Goal: Communication & Community: Answer question/provide support

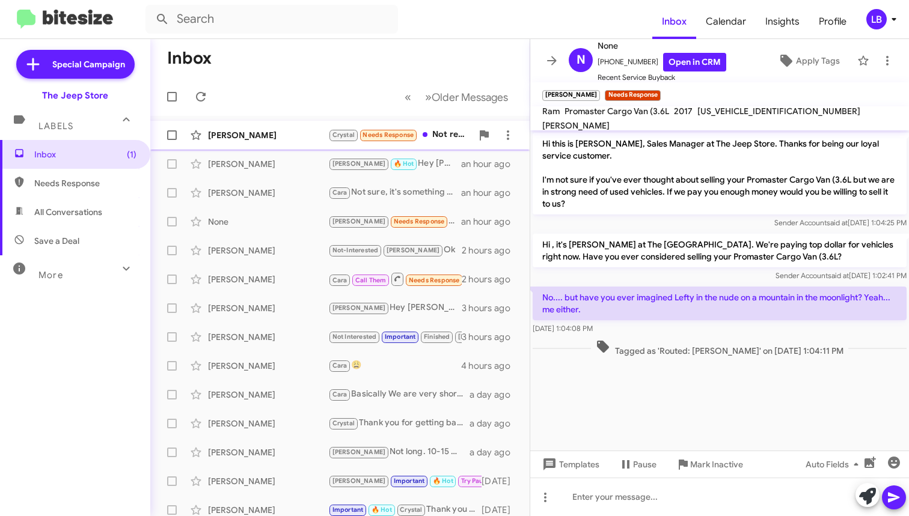
click at [293, 134] on div "[PERSON_NAME]" at bounding box center [268, 135] width 120 height 12
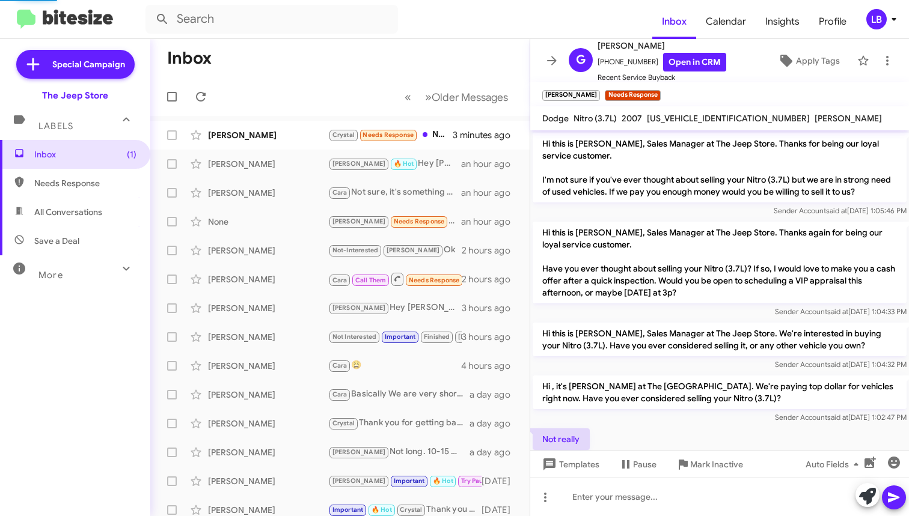
scroll to position [56, 0]
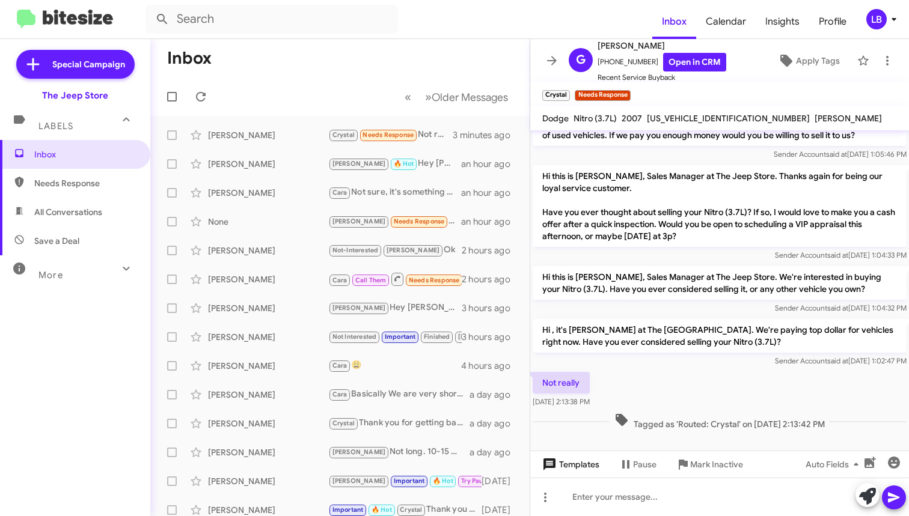
click at [591, 465] on span "Templates" at bounding box center [569, 465] width 59 height 22
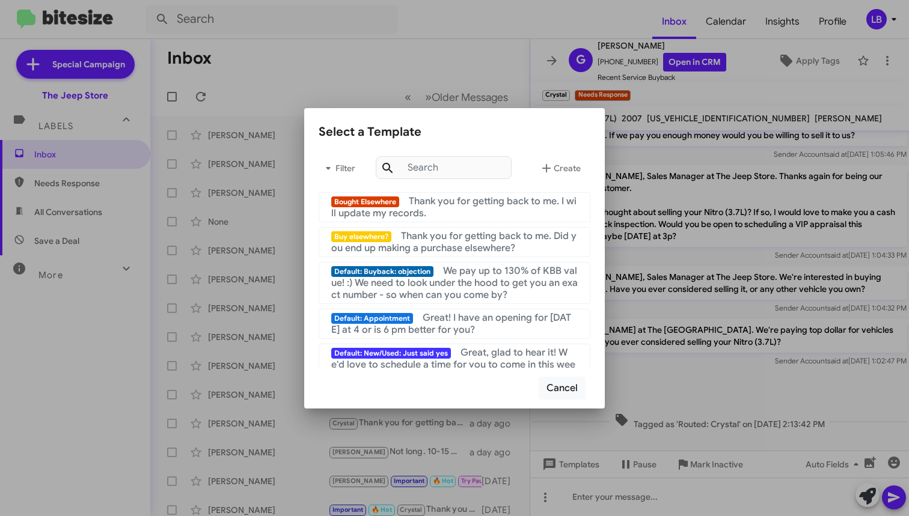
click at [797, 372] on div at bounding box center [454, 258] width 909 height 516
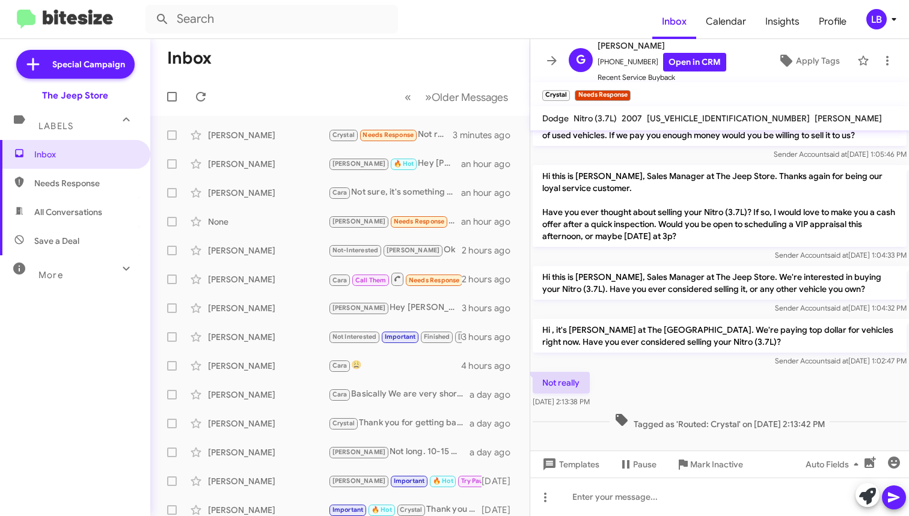
click at [681, 395] on div "Not really [DATE] 2:13:38 PM" at bounding box center [719, 390] width 379 height 41
drag, startPoint x: 663, startPoint y: 498, endPoint x: 671, endPoint y: 309, distance: 188.8
click at [664, 489] on div at bounding box center [719, 497] width 379 height 38
click at [692, 465] on span "Mark Inactive" at bounding box center [716, 465] width 53 height 22
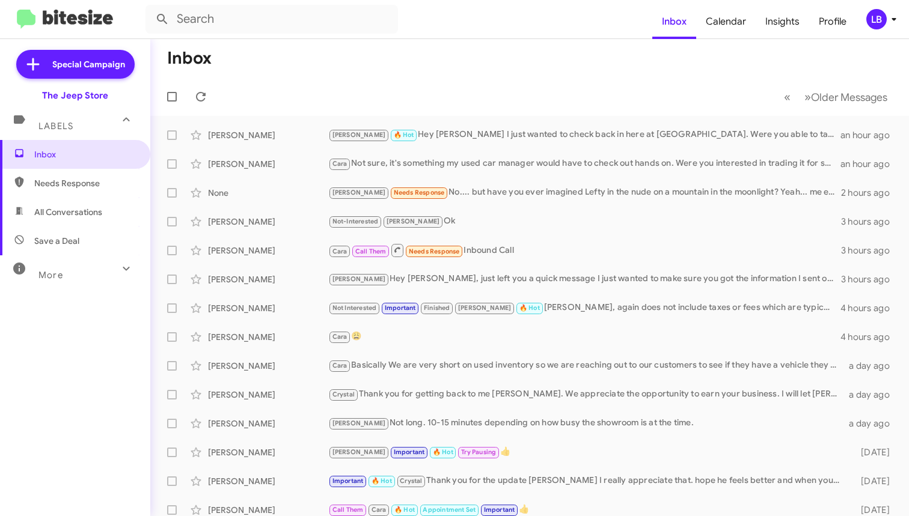
click at [373, 76] on mat-toolbar-row "Inbox" at bounding box center [529, 58] width 758 height 38
click at [503, 123] on span "[PERSON_NAME] [PERSON_NAME] 🔥 Hot Hey [PERSON_NAME] I just wanted to check back…" at bounding box center [529, 135] width 758 height 29
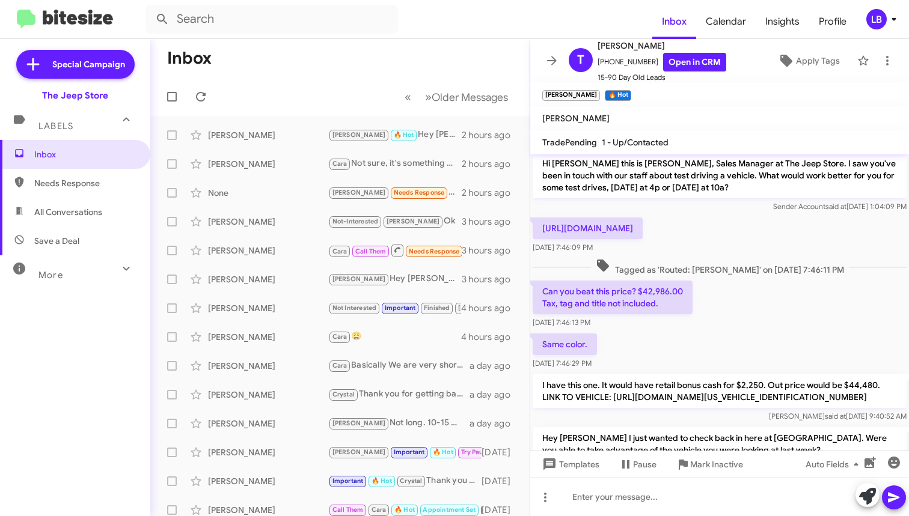
scroll to position [372, 0]
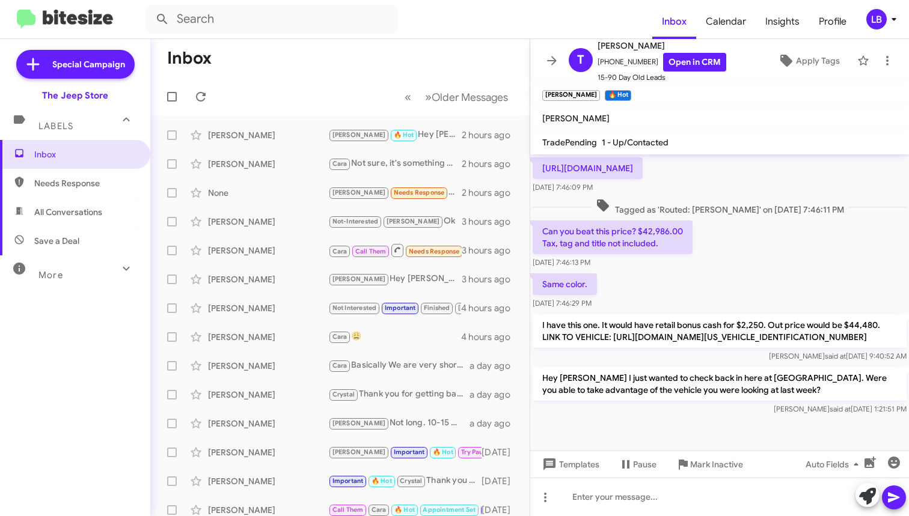
drag, startPoint x: 291, startPoint y: 75, endPoint x: 279, endPoint y: 58, distance: 21.0
click at [288, 70] on mat-toolbar-row "Inbox" at bounding box center [339, 58] width 379 height 38
click at [313, 87] on mat-toolbar-row "« Previous » Next Older Messages" at bounding box center [339, 97] width 379 height 38
click at [260, 25] on input "text" at bounding box center [271, 19] width 252 height 29
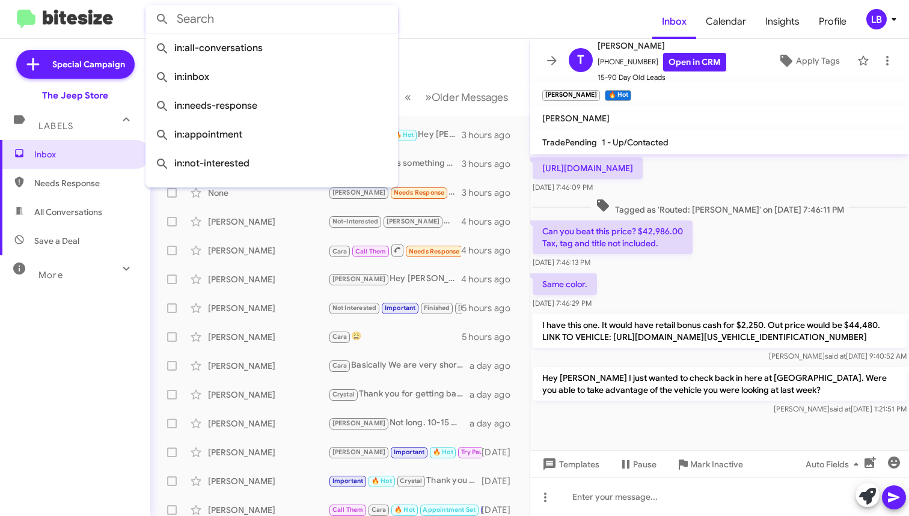
click at [471, 59] on mat-toolbar-row "Inbox" at bounding box center [339, 58] width 379 height 38
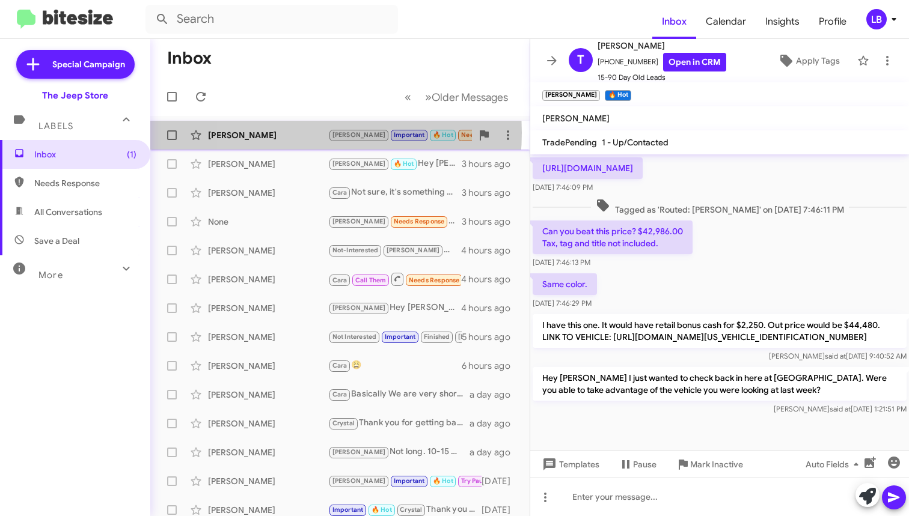
click at [293, 133] on div "[PERSON_NAME]" at bounding box center [268, 135] width 120 height 12
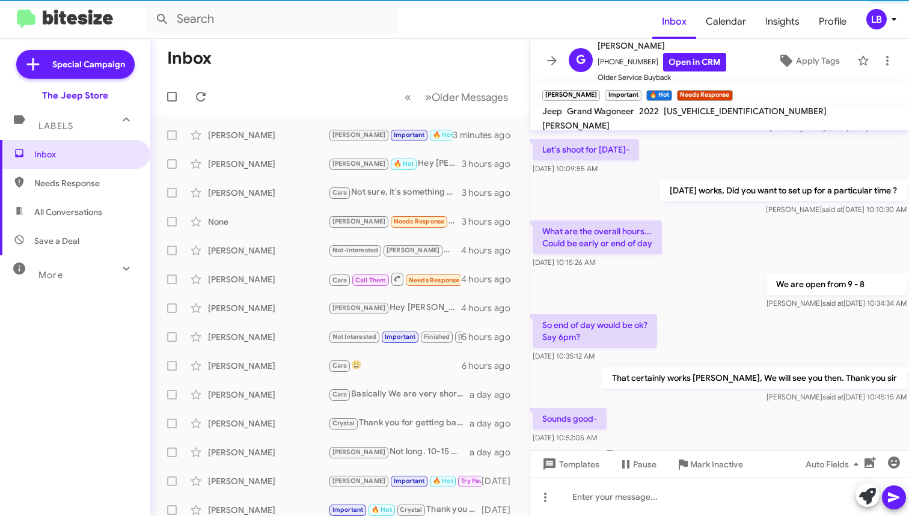
scroll to position [960, 0]
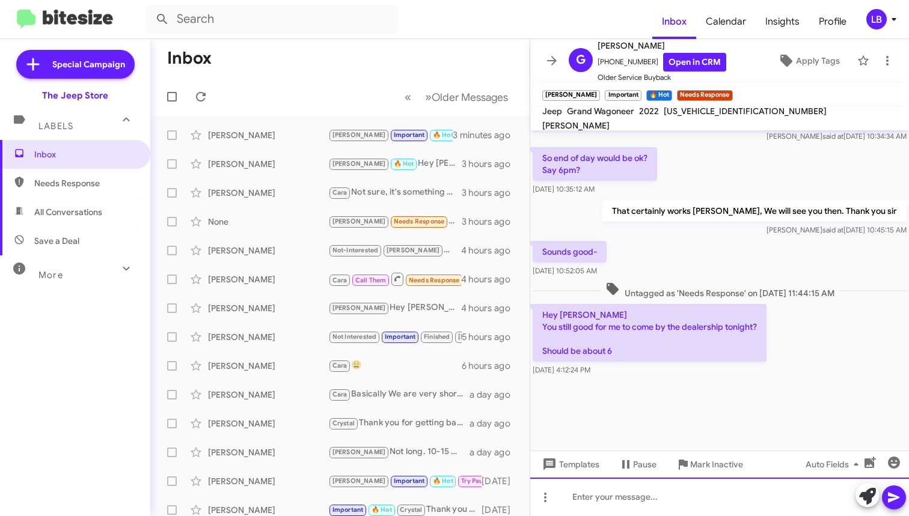
click at [671, 498] on div at bounding box center [719, 497] width 379 height 38
click at [656, 496] on div "yessir" at bounding box center [719, 497] width 379 height 38
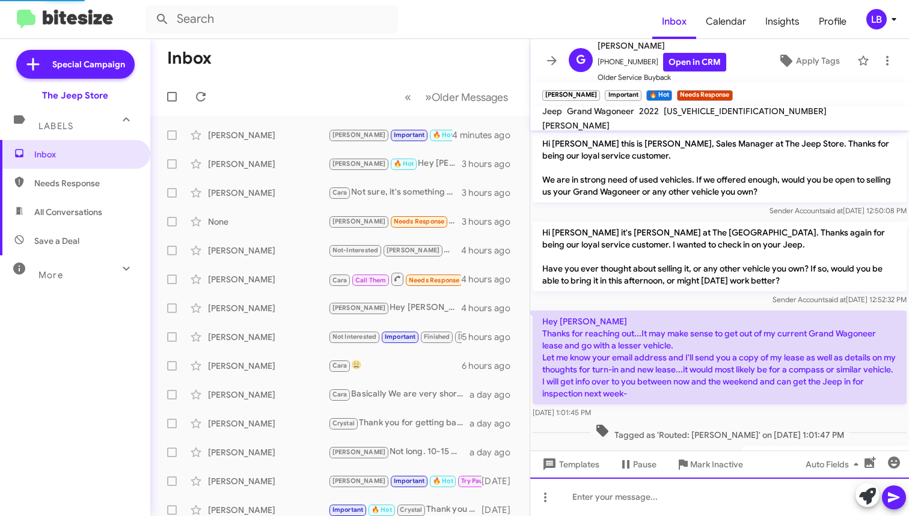
scroll to position [1016, 0]
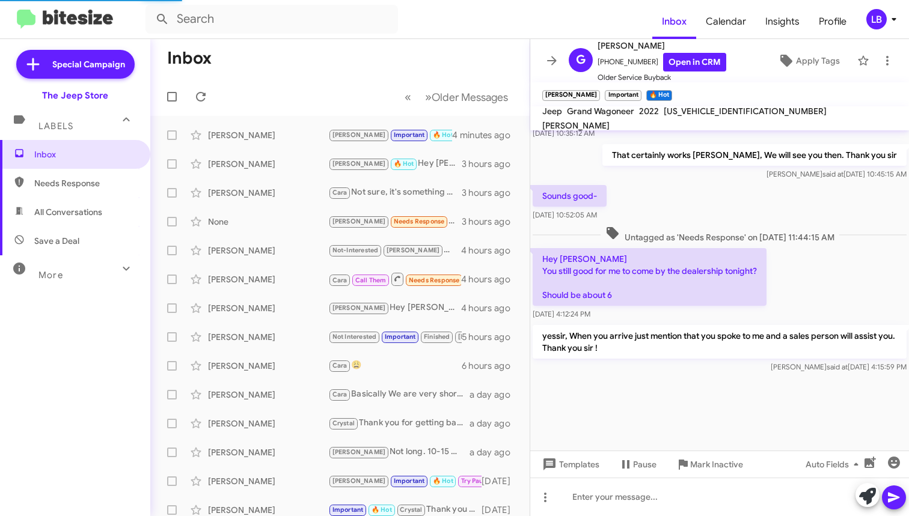
click at [821, 231] on span "Untagged as 'Needs Response' on [DATE] 11:44:15 AM" at bounding box center [719, 234] width 239 height 17
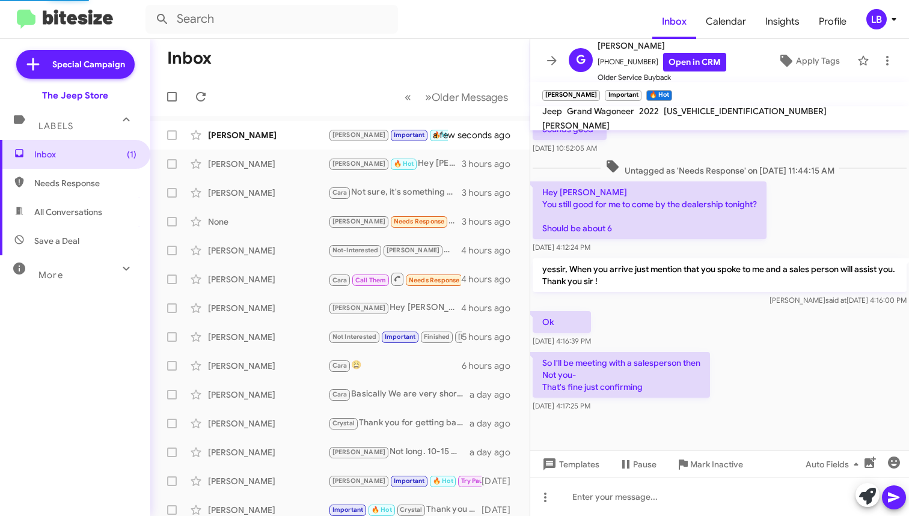
scroll to position [659, 0]
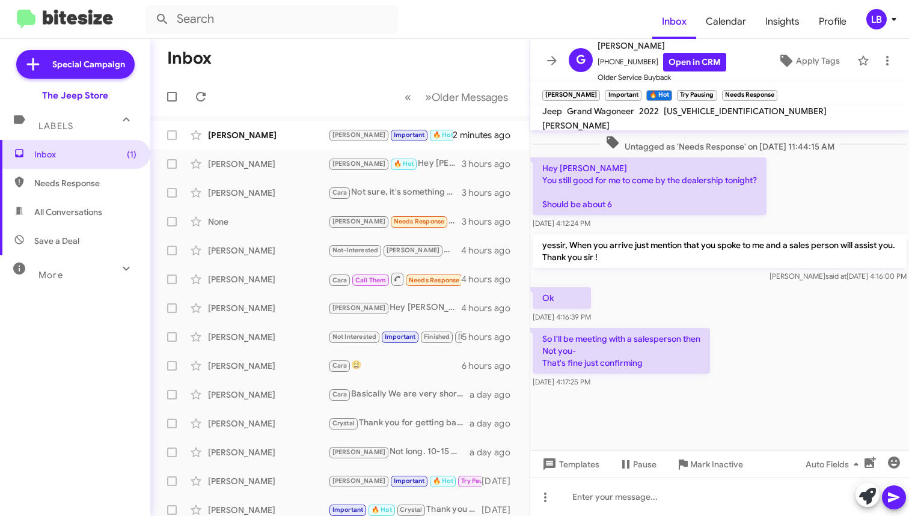
click at [869, 206] on div "Hey [PERSON_NAME] You still good for me to come by the dealership tonight? Shou…" at bounding box center [719, 193] width 379 height 77
drag, startPoint x: 805, startPoint y: 371, endPoint x: 796, endPoint y: 243, distance: 128.4
click at [805, 361] on div "So I'll be meeting with a salesperson then Not you- That's fine just confirming…" at bounding box center [719, 358] width 379 height 65
click at [702, 289] on div "Ok [DATE] 4:16:39 PM" at bounding box center [719, 305] width 379 height 41
click at [666, 293] on div "Ok [DATE] 4:16:39 PM" at bounding box center [719, 305] width 379 height 41
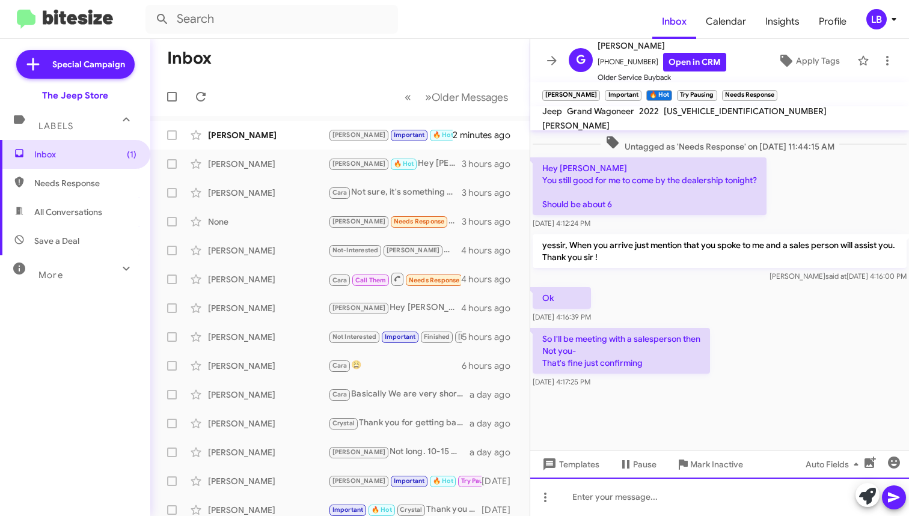
click at [643, 514] on div at bounding box center [719, 497] width 379 height 38
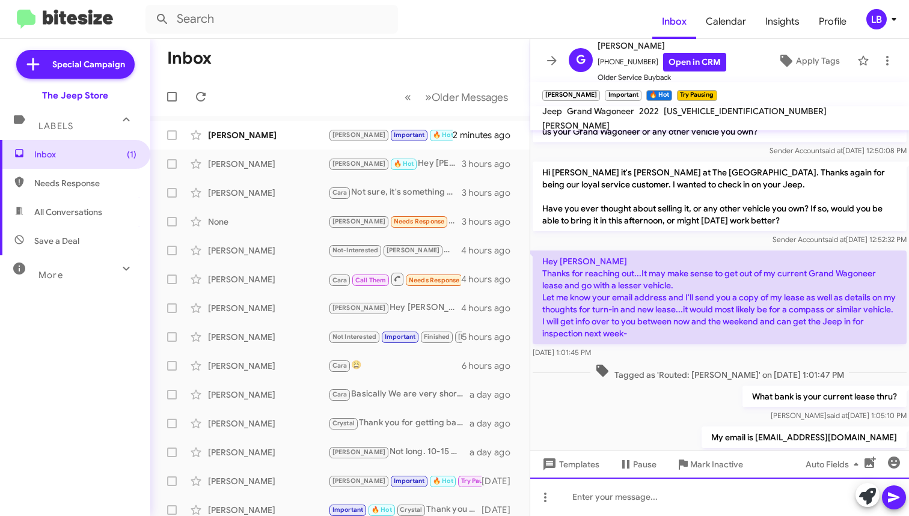
scroll to position [1215, 0]
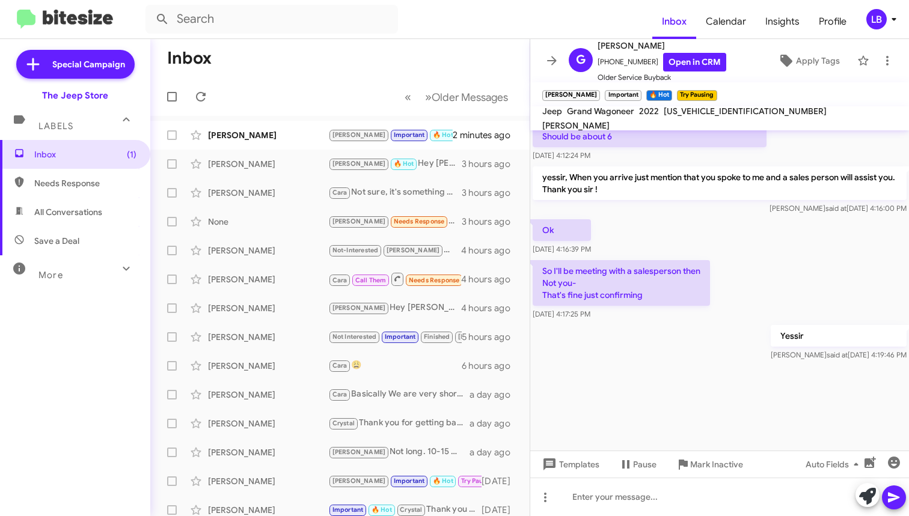
click at [744, 266] on div "So I'll be meeting with a salesperson then Not you- That's fine just confirming…" at bounding box center [719, 290] width 379 height 65
click at [259, 139] on div "[PERSON_NAME]" at bounding box center [268, 135] width 120 height 12
drag, startPoint x: 261, startPoint y: 162, endPoint x: 264, endPoint y: 153, distance: 10.1
click at [261, 162] on div "[PERSON_NAME]" at bounding box center [268, 164] width 120 height 12
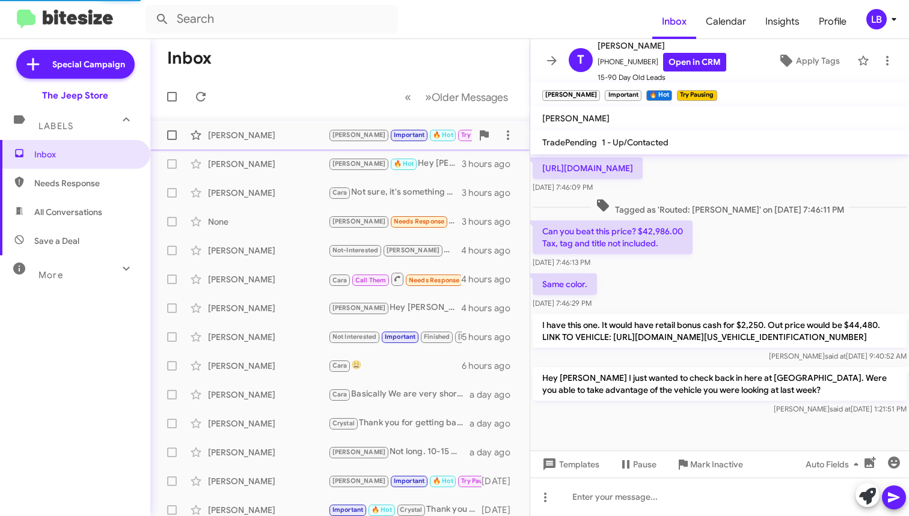
scroll to position [372, 0]
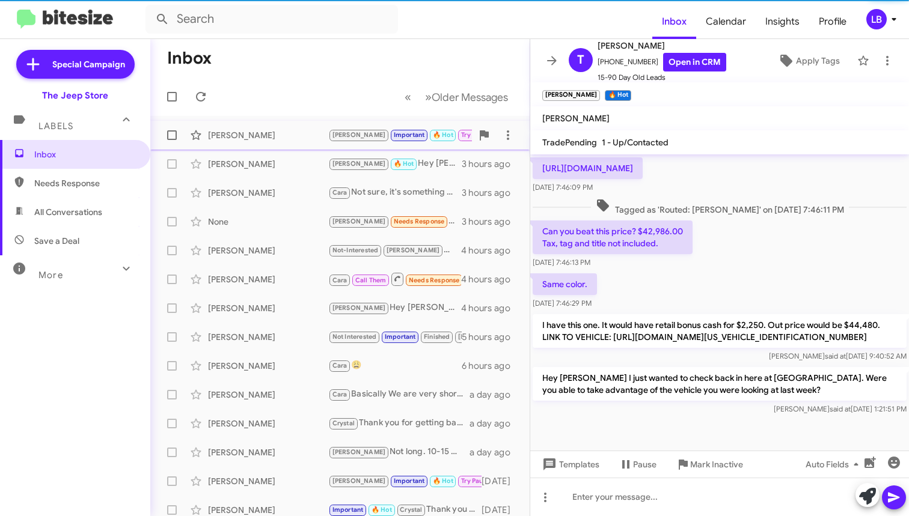
click at [271, 133] on div "[PERSON_NAME]" at bounding box center [268, 135] width 120 height 12
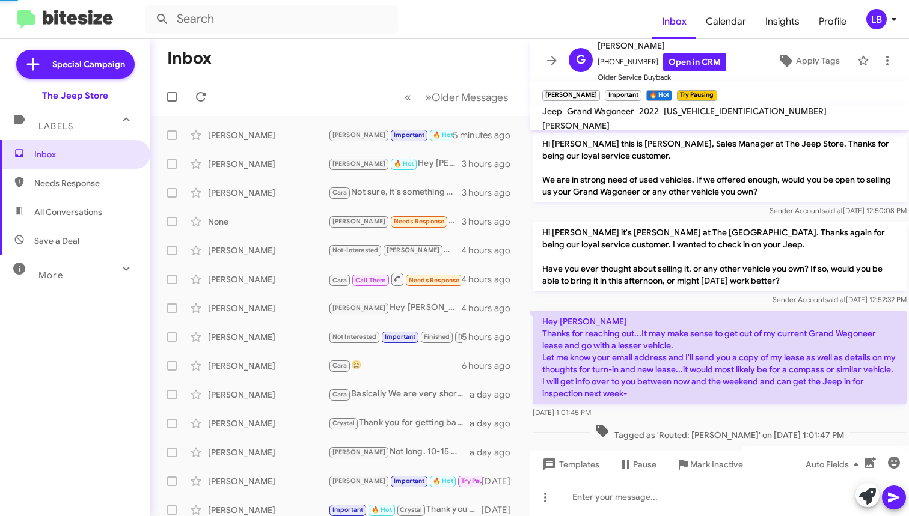
scroll to position [1171, 0]
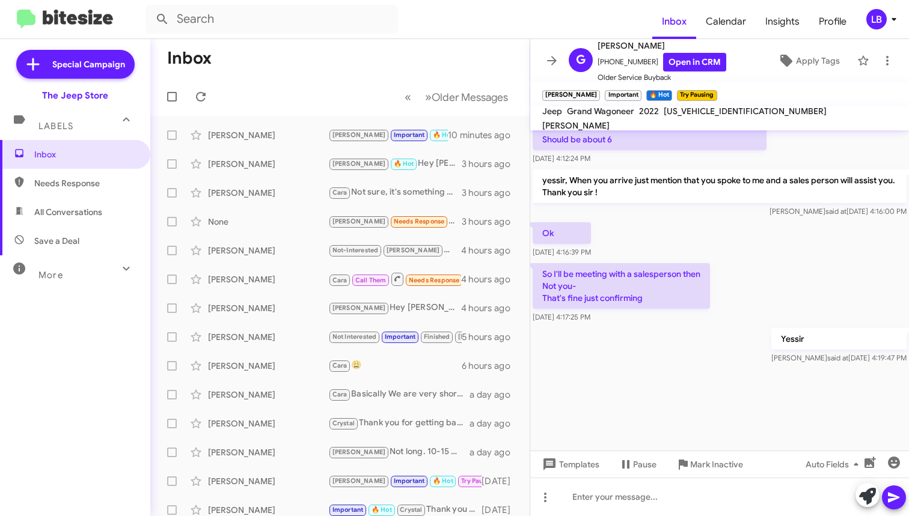
drag, startPoint x: 374, startPoint y: 35, endPoint x: 336, endPoint y: 23, distance: 40.3
click at [374, 35] on mat-toolbar "Inbox Calendar Insights Profile LB" at bounding box center [454, 19] width 909 height 38
